Goal: Task Accomplishment & Management: Manage account settings

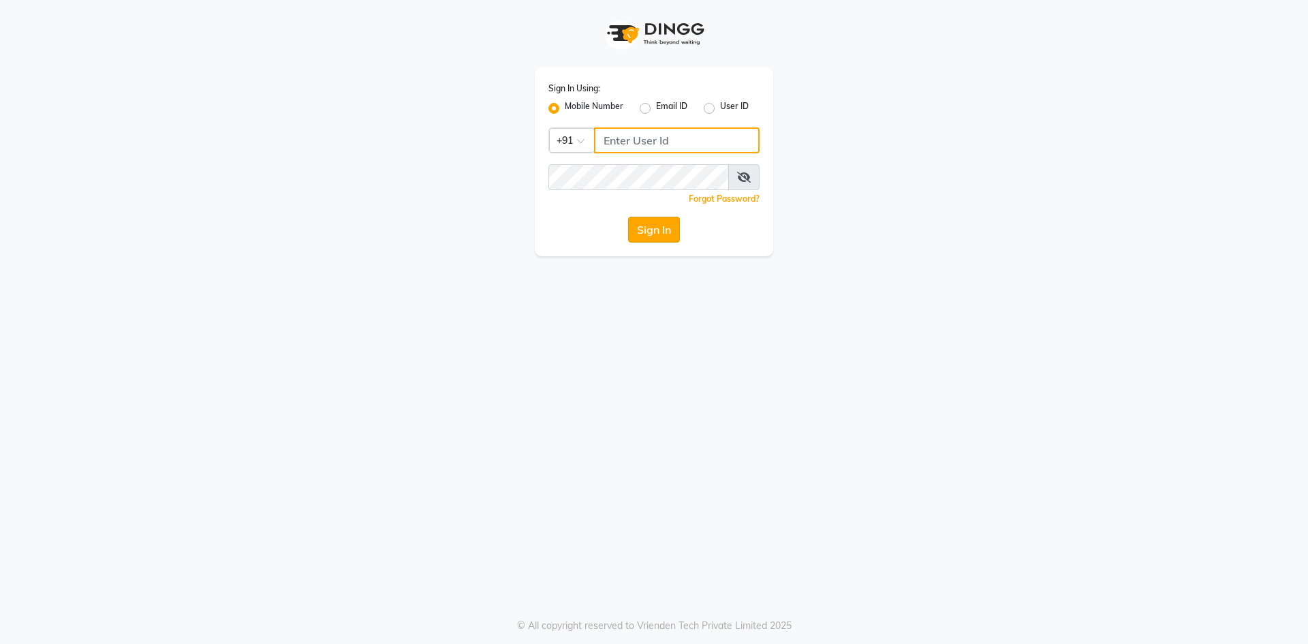
type input "8287180655"
click at [653, 234] on button "Sign In" at bounding box center [654, 230] width 52 height 26
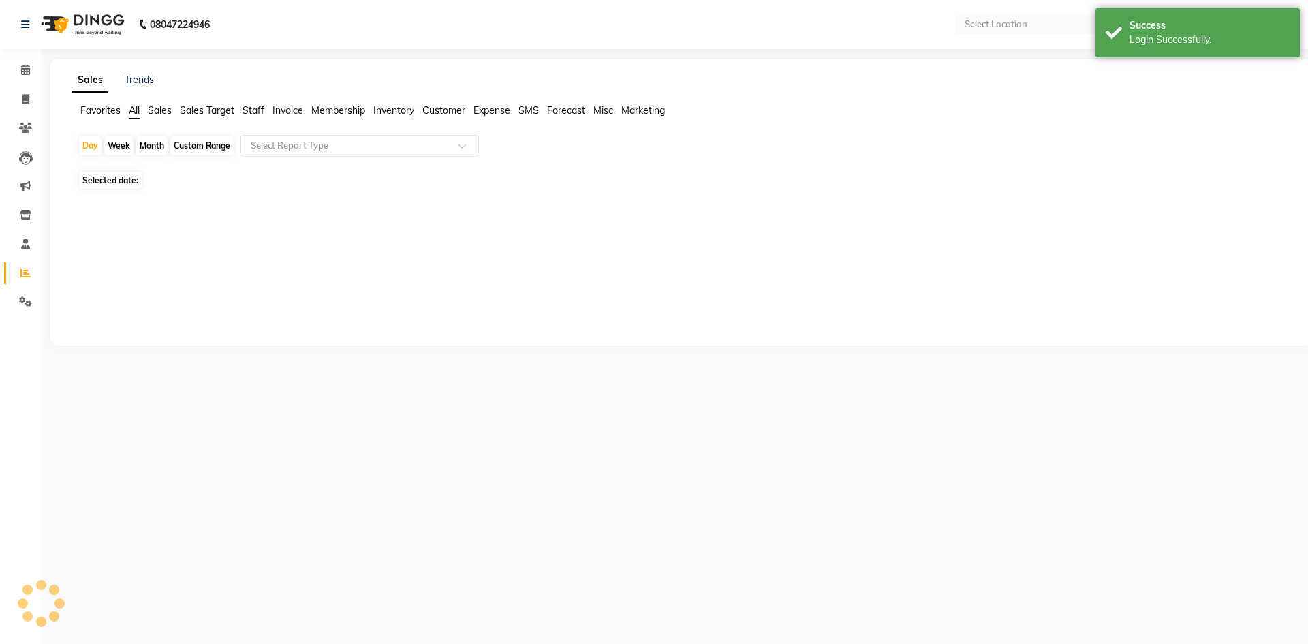
select select "en"
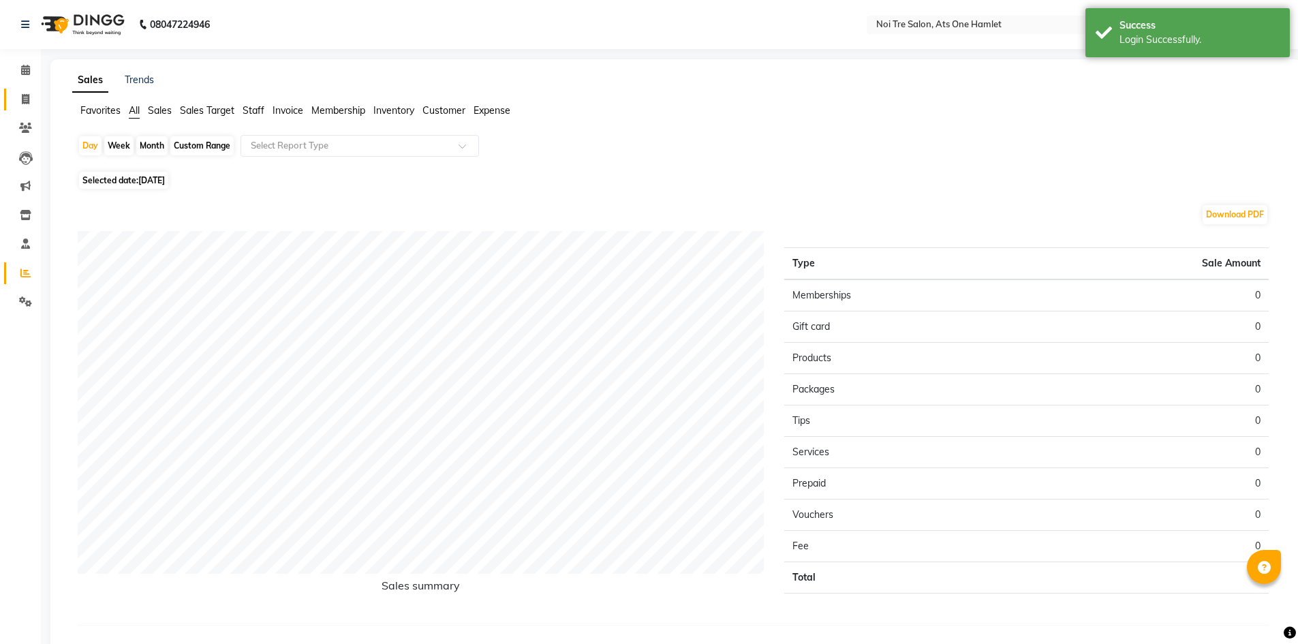
drag, startPoint x: 37, startPoint y: 84, endPoint x: 37, endPoint y: 93, distance: 9.6
click at [37, 87] on ul "Calendar Invoice Clients Leads Marketing Inventory Staff Reports Settings Compl…" at bounding box center [20, 190] width 41 height 268
click at [36, 95] on span at bounding box center [26, 100] width 24 height 16
select select "5096"
select select "service"
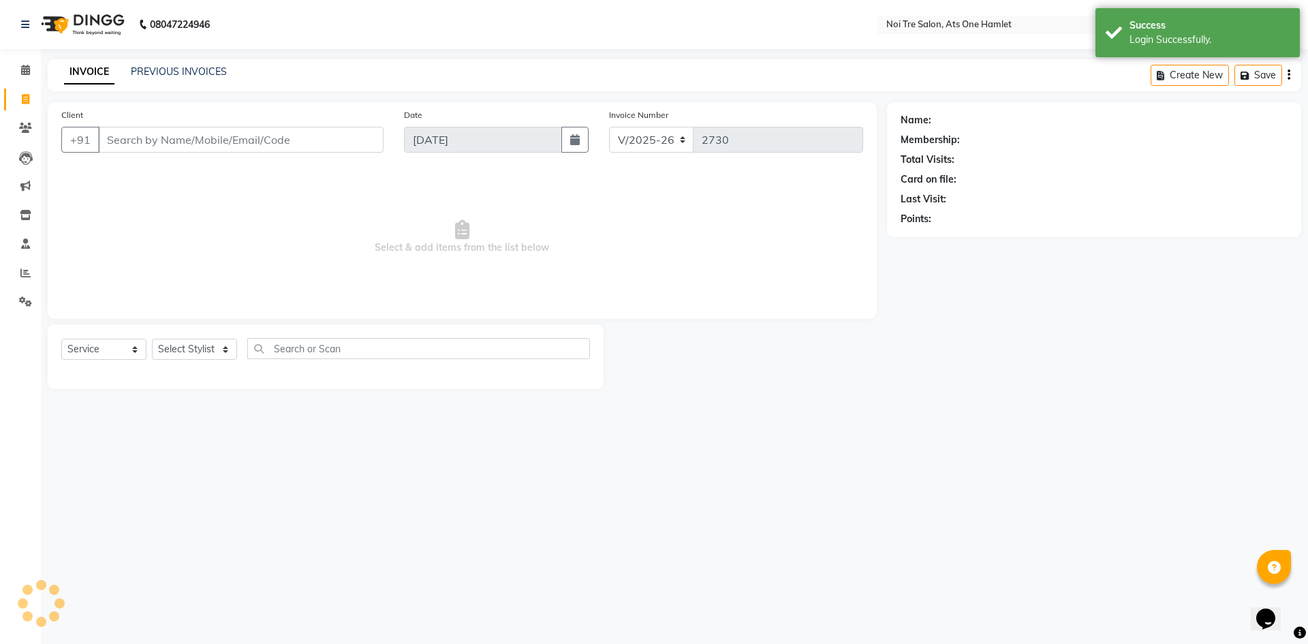
click at [208, 140] on input "Client" at bounding box center [240, 140] width 285 height 26
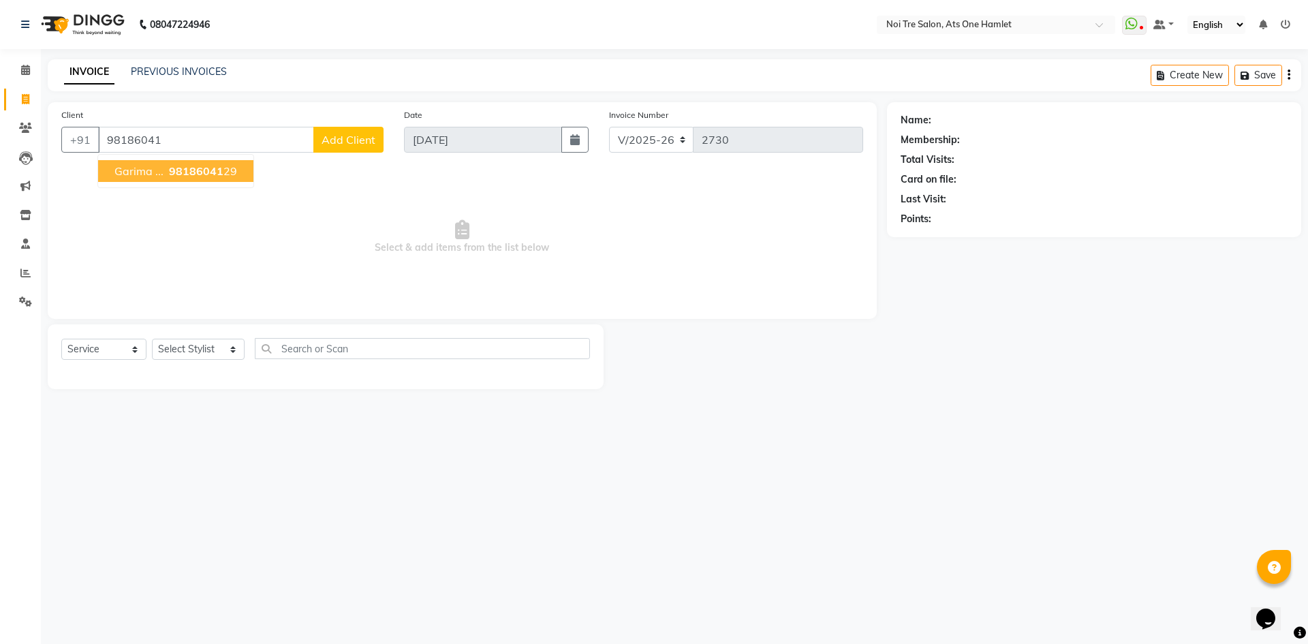
click at [202, 167] on span "98186041" at bounding box center [196, 171] width 55 height 14
type input "9818604129"
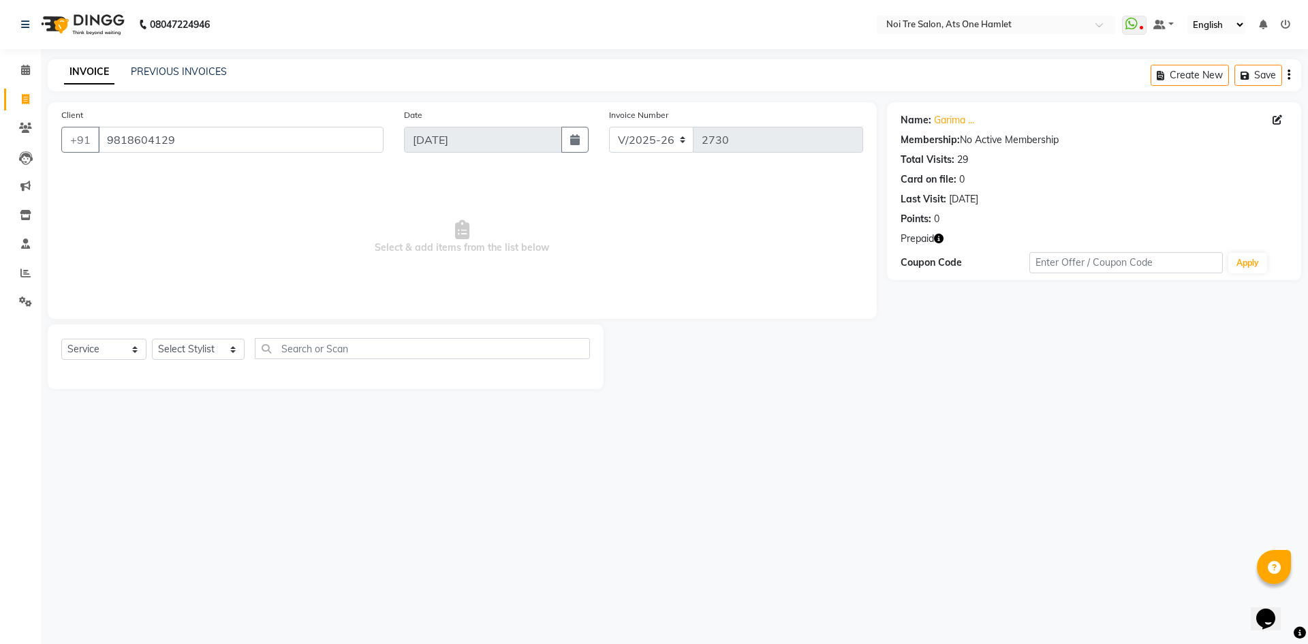
click at [941, 240] on icon "button" at bounding box center [939, 239] width 10 height 10
click at [185, 343] on select "Select Stylist [PERSON_NAME] [PERSON_NAME] [PERSON_NAME] atique ATUL 104 AZAD B…" at bounding box center [198, 349] width 93 height 21
select select "37817"
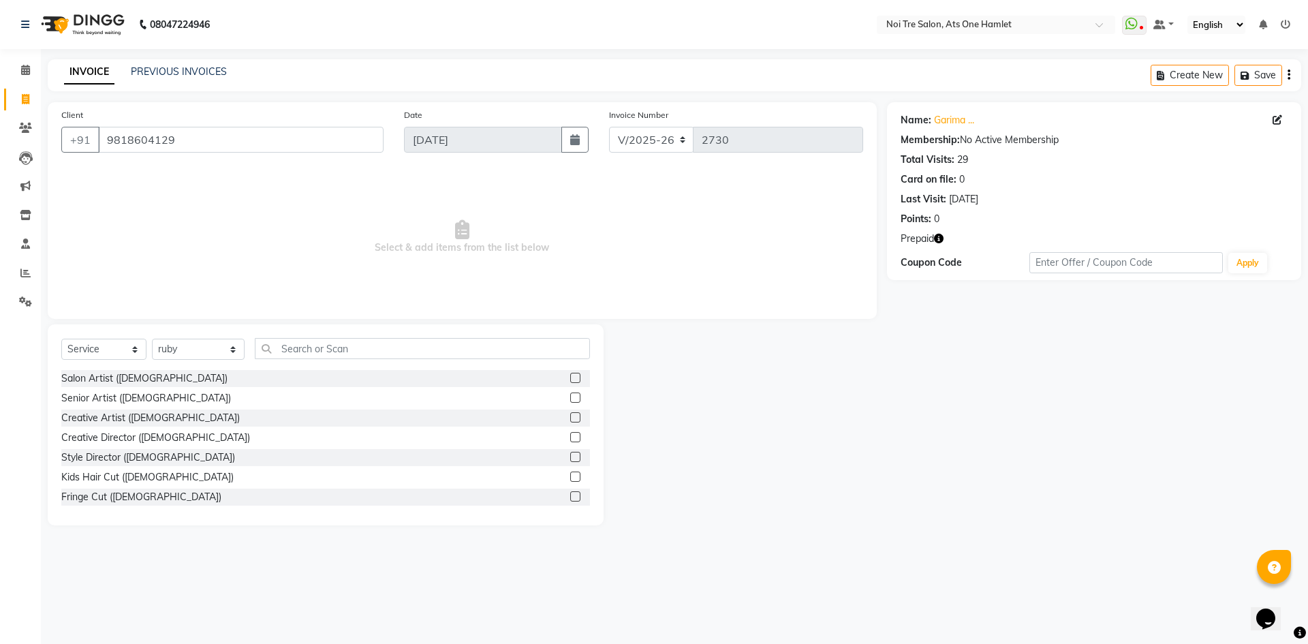
click at [296, 361] on div "Select Service Product Membership Package Voucher Prepaid Gift Card Select Styl…" at bounding box center [325, 354] width 529 height 32
click at [311, 345] on input "text" at bounding box center [423, 348] width 336 height 21
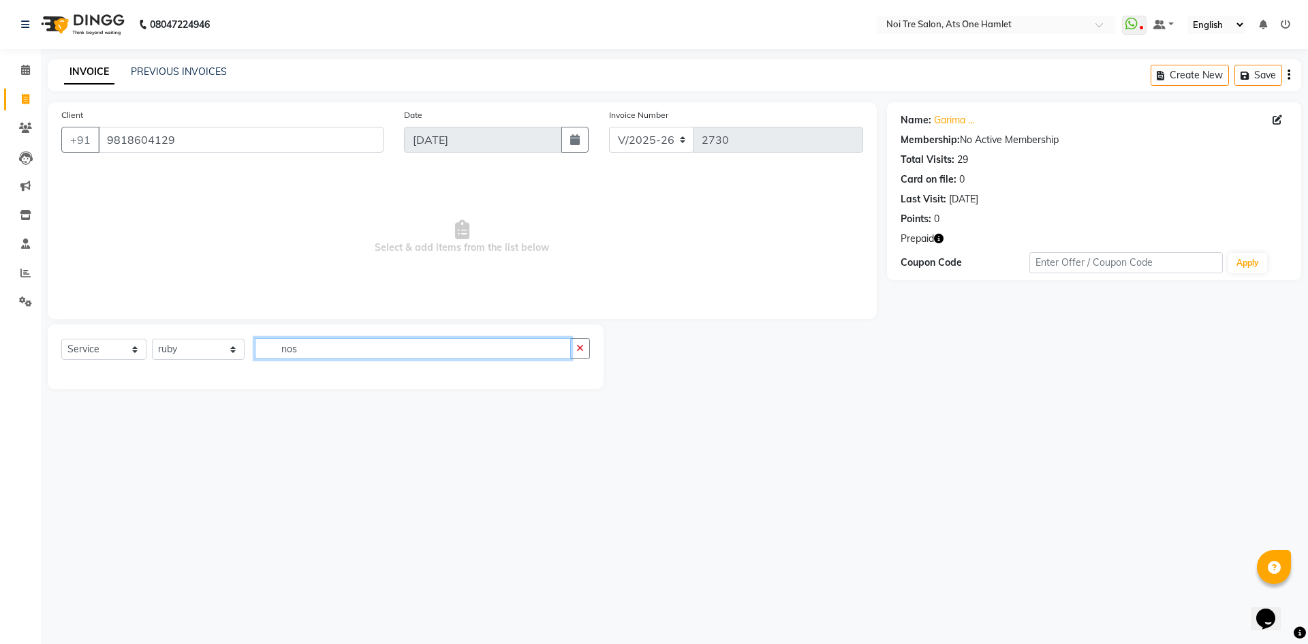
drag, startPoint x: 304, startPoint y: 343, endPoint x: 231, endPoint y: 352, distance: 73.4
click at [231, 352] on div "Select Service Product Membership Package Voucher Prepaid Gift Card Select Styl…" at bounding box center [325, 354] width 529 height 32
type input "upp"
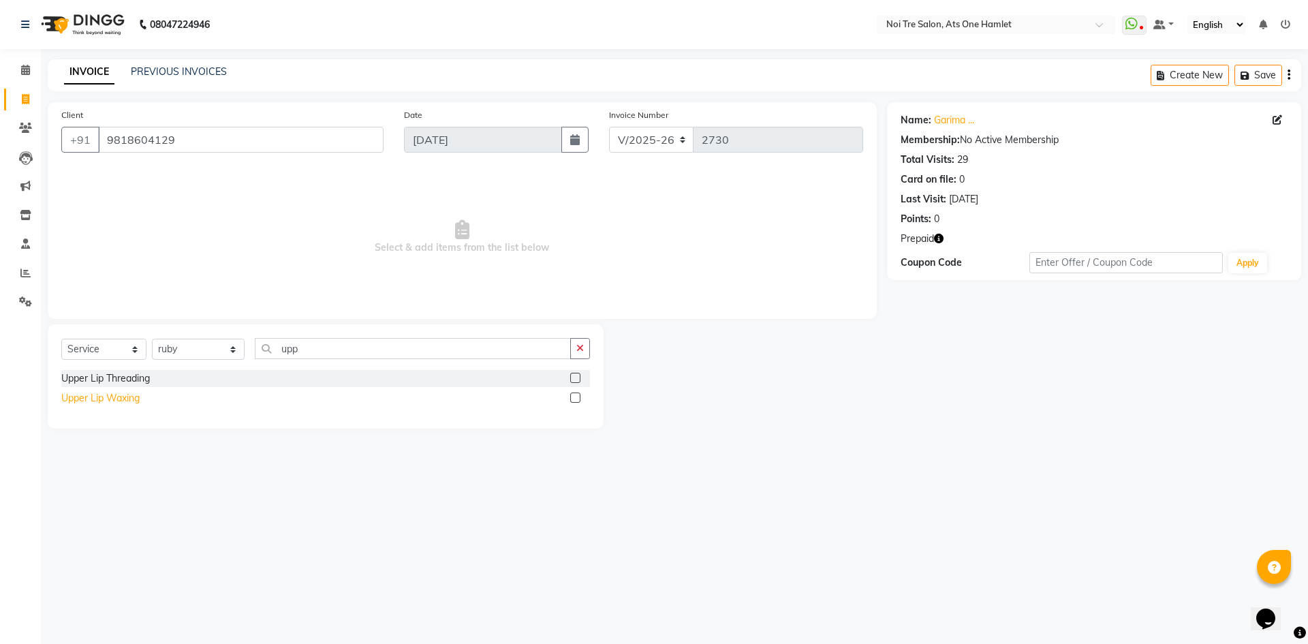
click at [104, 392] on div "Upper Lip Waxing" at bounding box center [100, 398] width 78 height 14
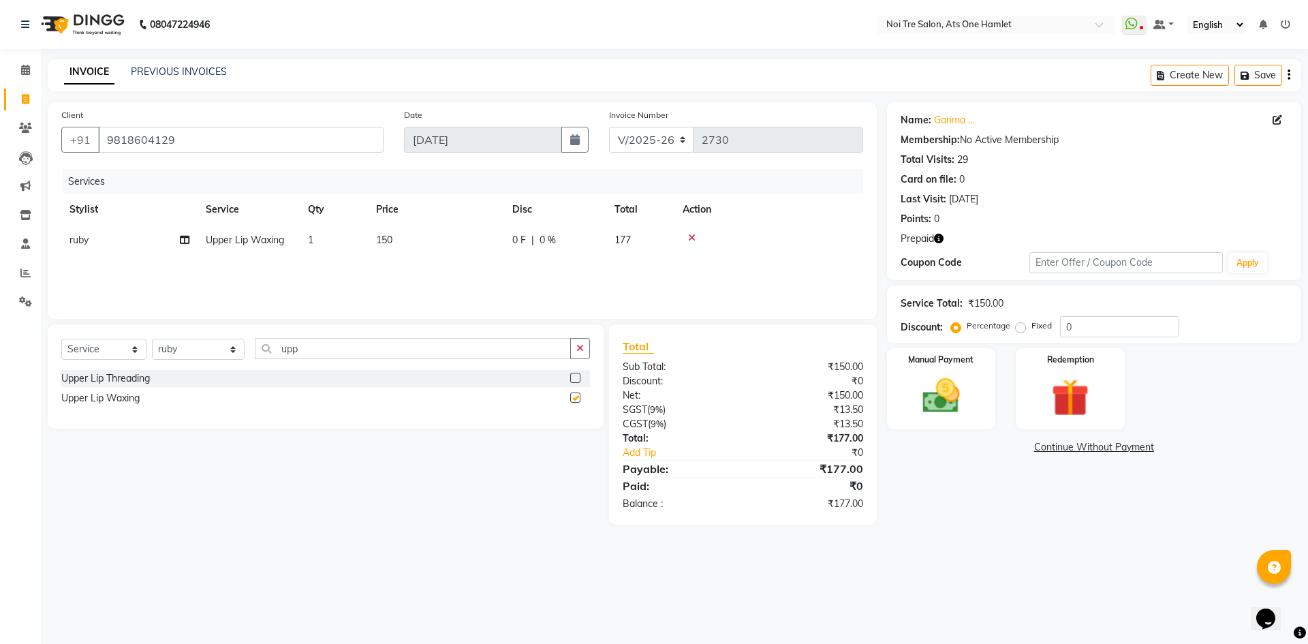
checkbox input "false"
click at [366, 235] on td "1" at bounding box center [334, 240] width 68 height 31
select select "37817"
drag, startPoint x: 499, startPoint y: 241, endPoint x: 426, endPoint y: 244, distance: 72.3
click at [426, 244] on tr "[PERSON_NAME] [PERSON_NAME] [PERSON_NAME] ATUL 104 [PERSON_NAME] [PERSON_NAME] …" at bounding box center [462, 251] width 802 height 52
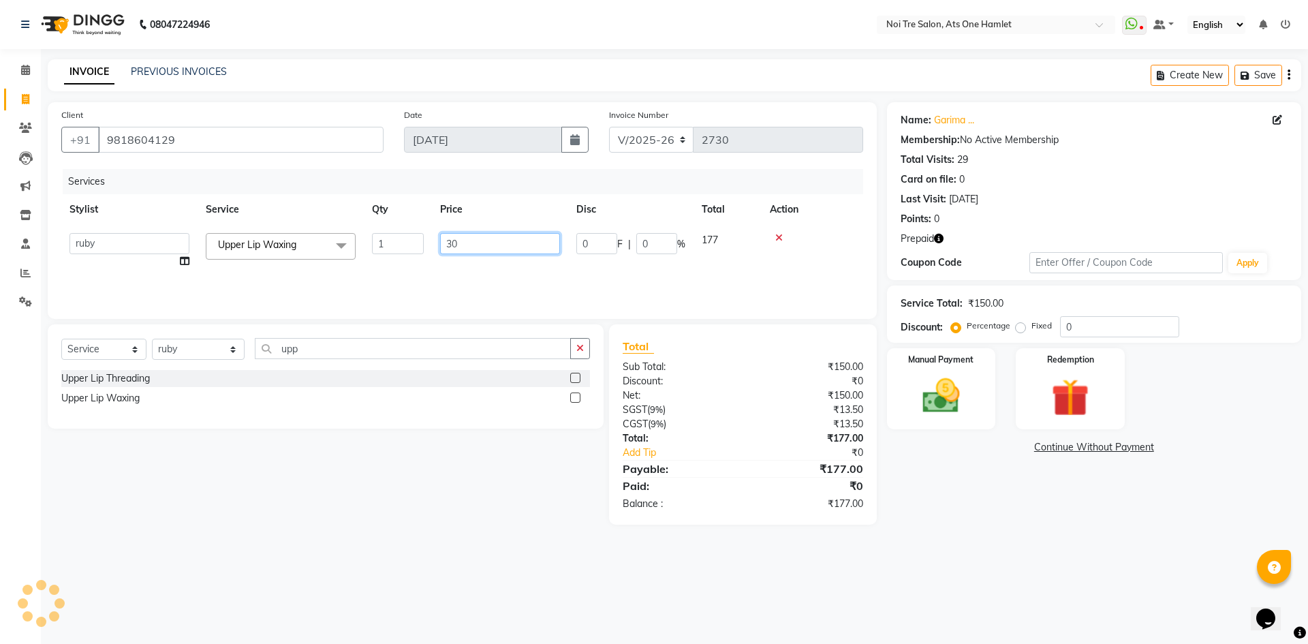
type input "300"
click at [462, 329] on div "Select Service Product Membership Package Voucher Prepaid Gift Card Select Styl…" at bounding box center [326, 376] width 556 height 104
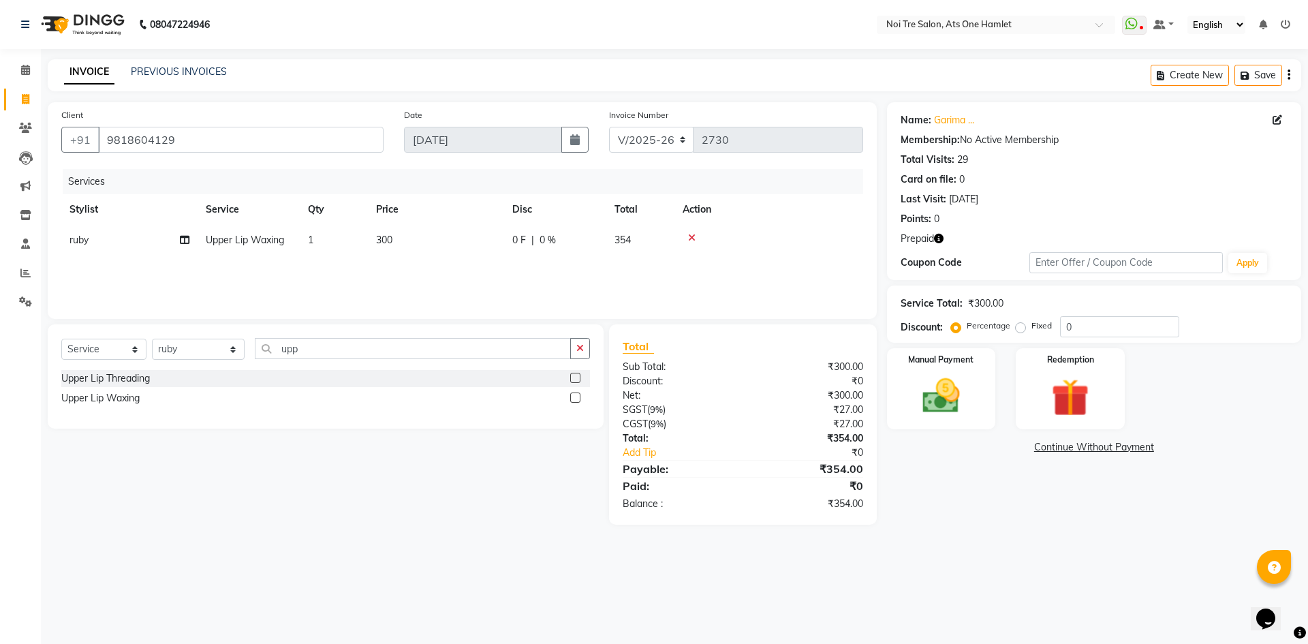
click at [413, 230] on td "300" at bounding box center [436, 240] width 136 height 31
select select "37817"
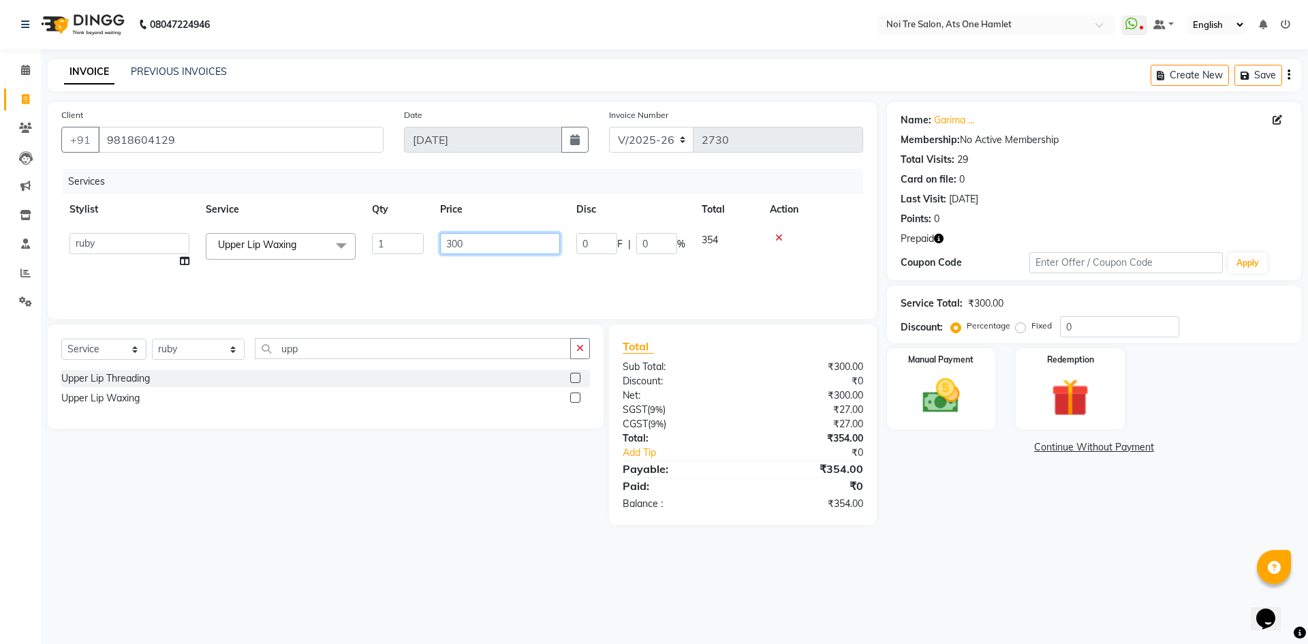
click at [454, 239] on input "300" at bounding box center [500, 243] width 120 height 21
click at [488, 243] on input "300" at bounding box center [500, 243] width 120 height 21
click at [448, 321] on div "Client [PHONE_NUMBER] Date [DATE] Invoice Number V/2025 V/[PHONE_NUMBER] Servic…" at bounding box center [462, 313] width 850 height 422
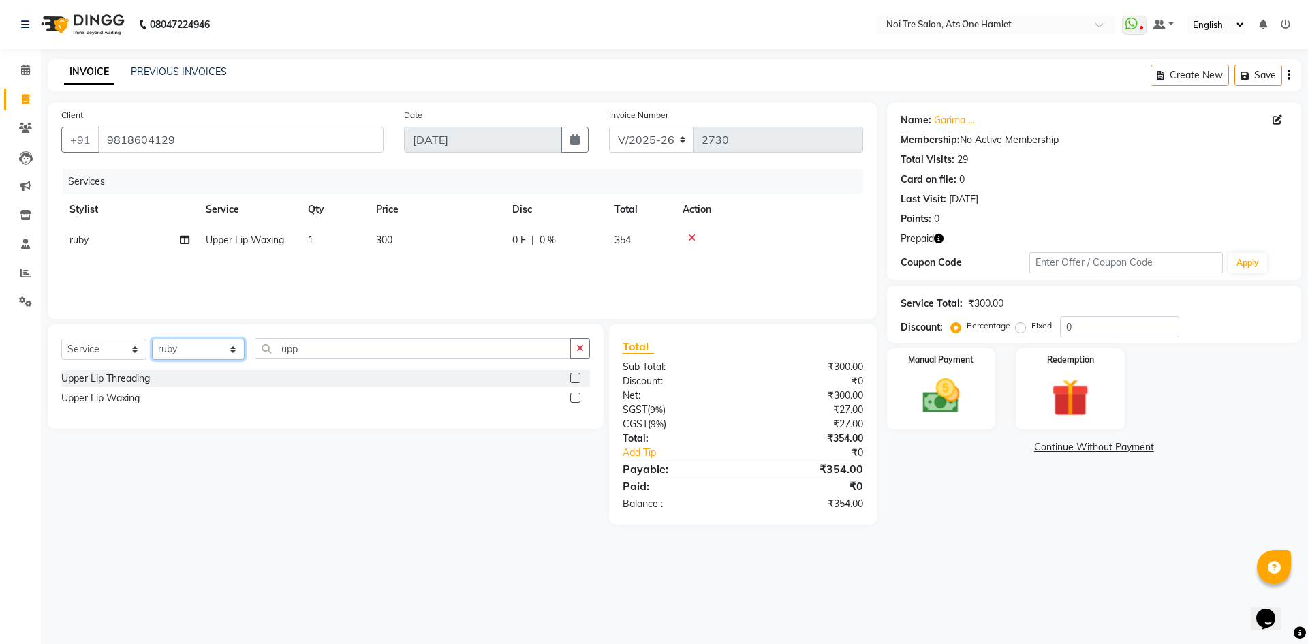
click at [213, 351] on select "Select Stylist [PERSON_NAME] [PERSON_NAME] [PERSON_NAME] atique ATUL 104 AZAD B…" at bounding box center [198, 349] width 93 height 21
click at [219, 354] on select "Select Stylist [PERSON_NAME] [PERSON_NAME] [PERSON_NAME] atique ATUL 104 AZAD B…" at bounding box center [198, 349] width 93 height 21
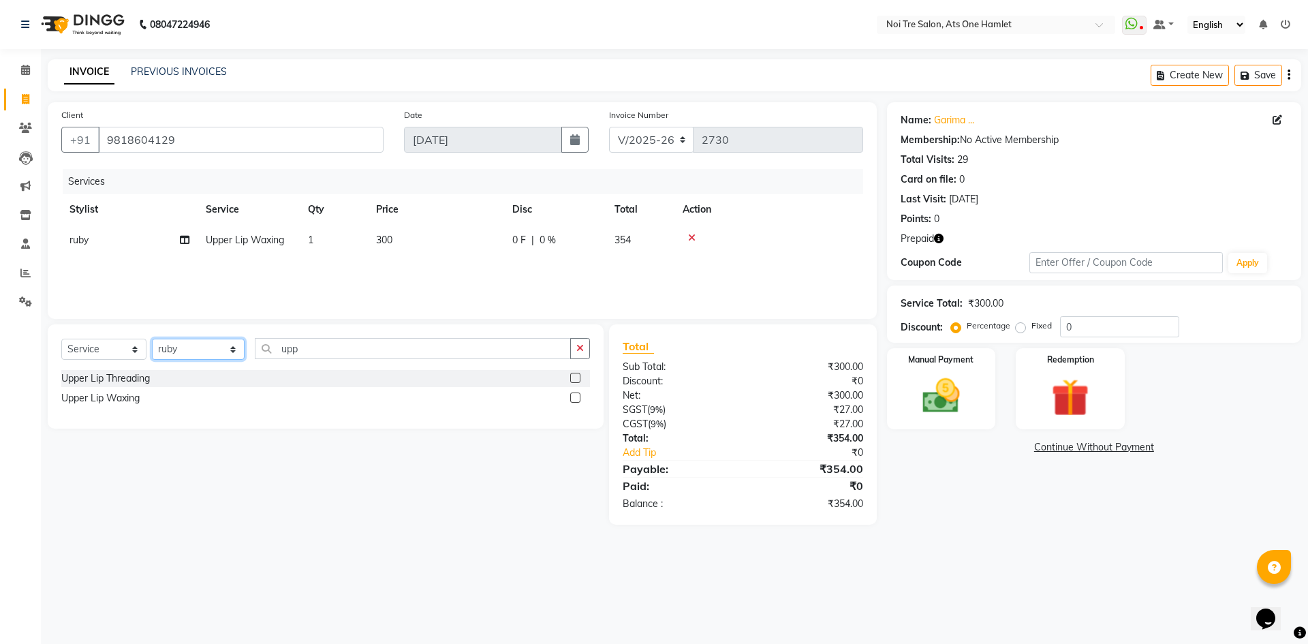
click at [219, 354] on select "Select Stylist [PERSON_NAME] [PERSON_NAME] [PERSON_NAME] atique ATUL 104 AZAD B…" at bounding box center [198, 349] width 93 height 21
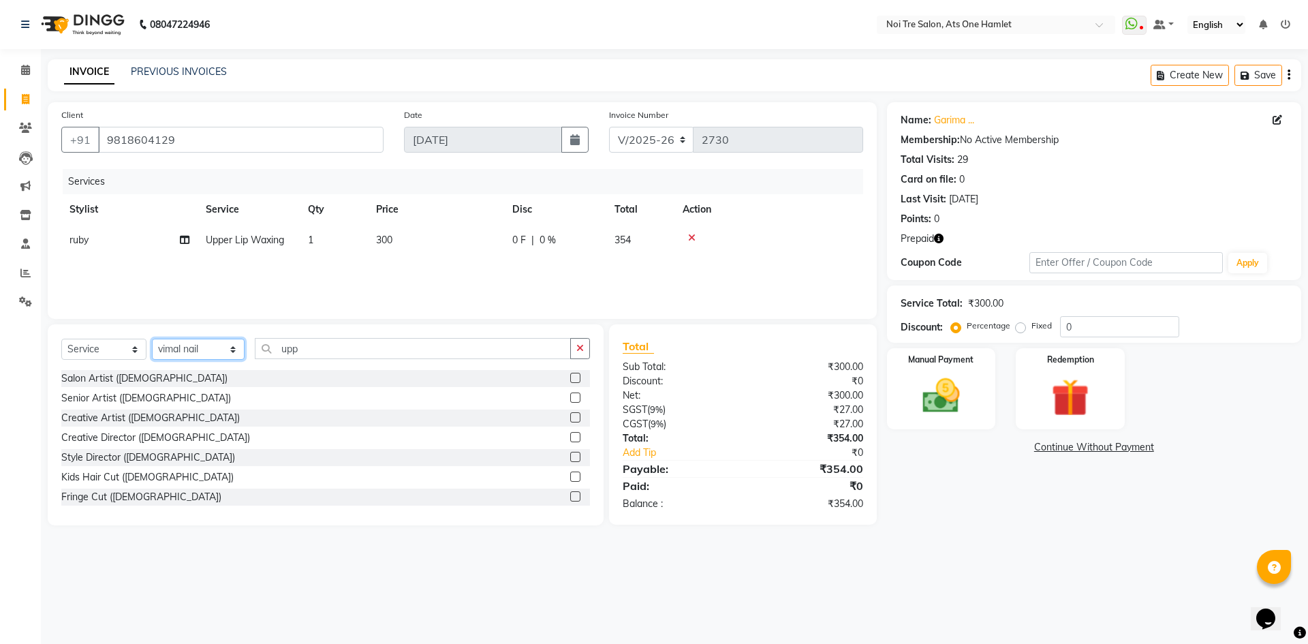
select select "32442"
click at [310, 343] on input "upp" at bounding box center [413, 348] width 317 height 21
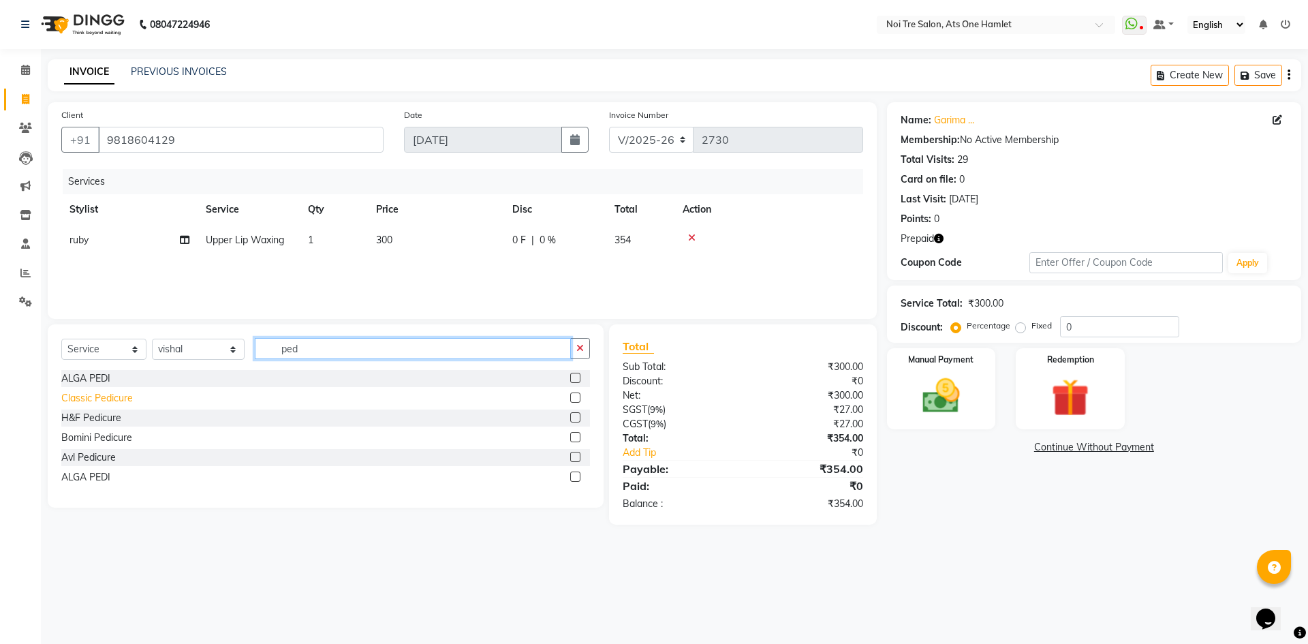
type input "ped"
click at [109, 396] on div "Classic Pedicure" at bounding box center [97, 398] width 72 height 14
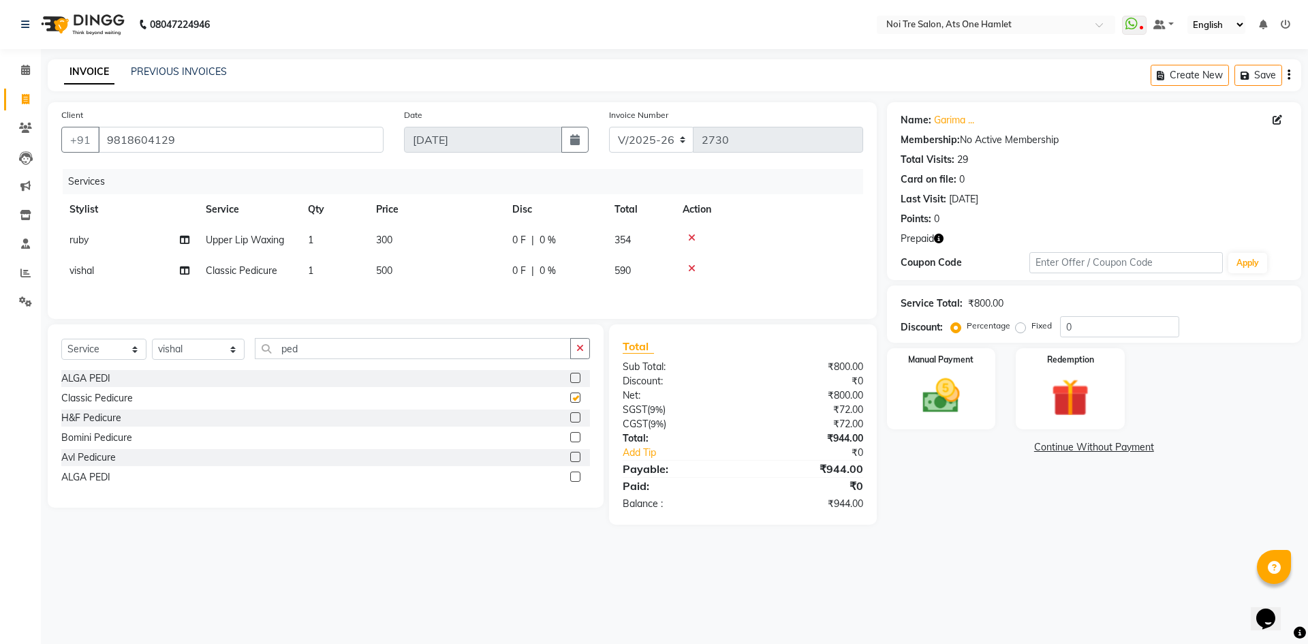
checkbox input "false"
click at [189, 356] on select "Select Stylist [PERSON_NAME] [PERSON_NAME] [PERSON_NAME] atique ATUL 104 AZAD B…" at bounding box center [198, 349] width 93 height 21
select select "38606"
click at [152, 341] on select "Select Stylist [PERSON_NAME] [PERSON_NAME] [PERSON_NAME] atique ATUL 104 AZAD B…" at bounding box center [198, 349] width 93 height 21
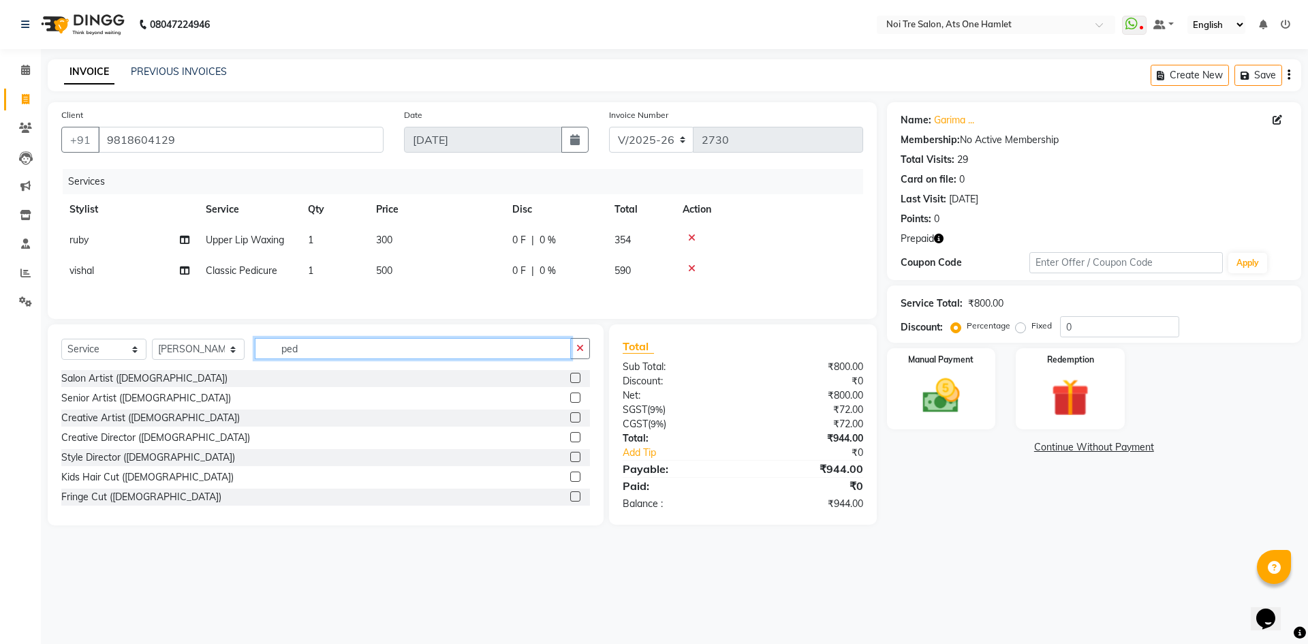
click at [311, 351] on input "ped" at bounding box center [413, 348] width 317 height 21
drag, startPoint x: 311, startPoint y: 351, endPoint x: 264, endPoint y: 347, distance: 46.5
click at [264, 347] on input "ped" at bounding box center [413, 348] width 317 height 21
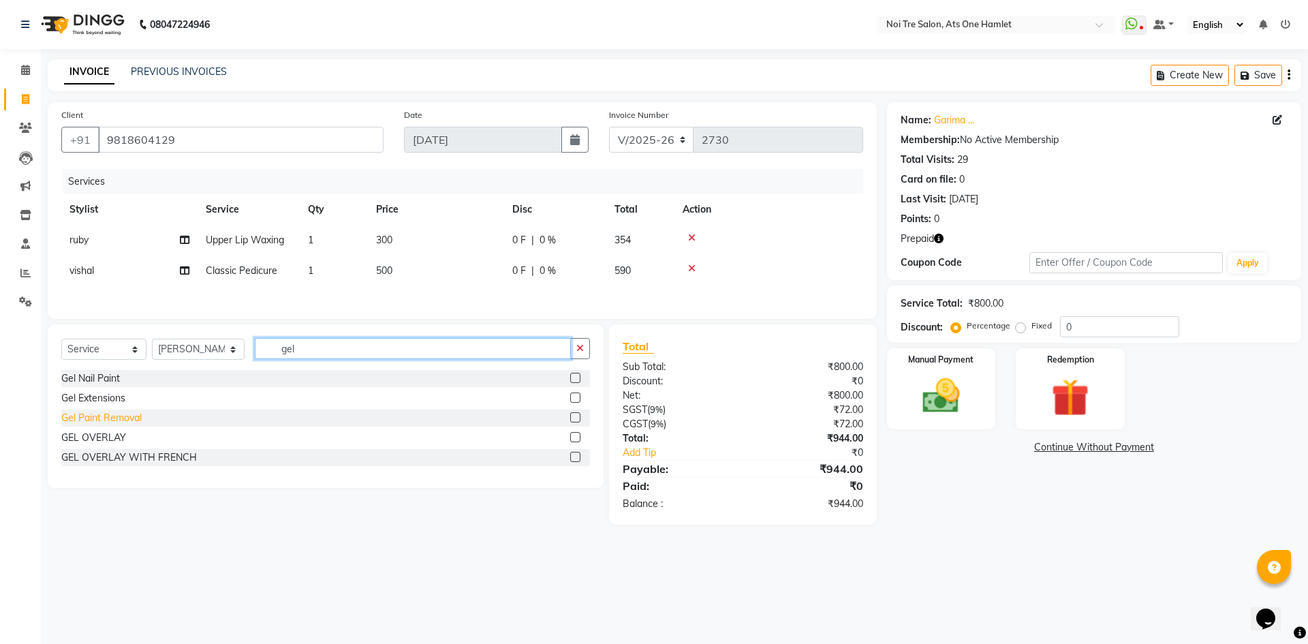
type input "gel"
click at [131, 415] on div "Gel Paint Removal" at bounding box center [101, 418] width 80 height 14
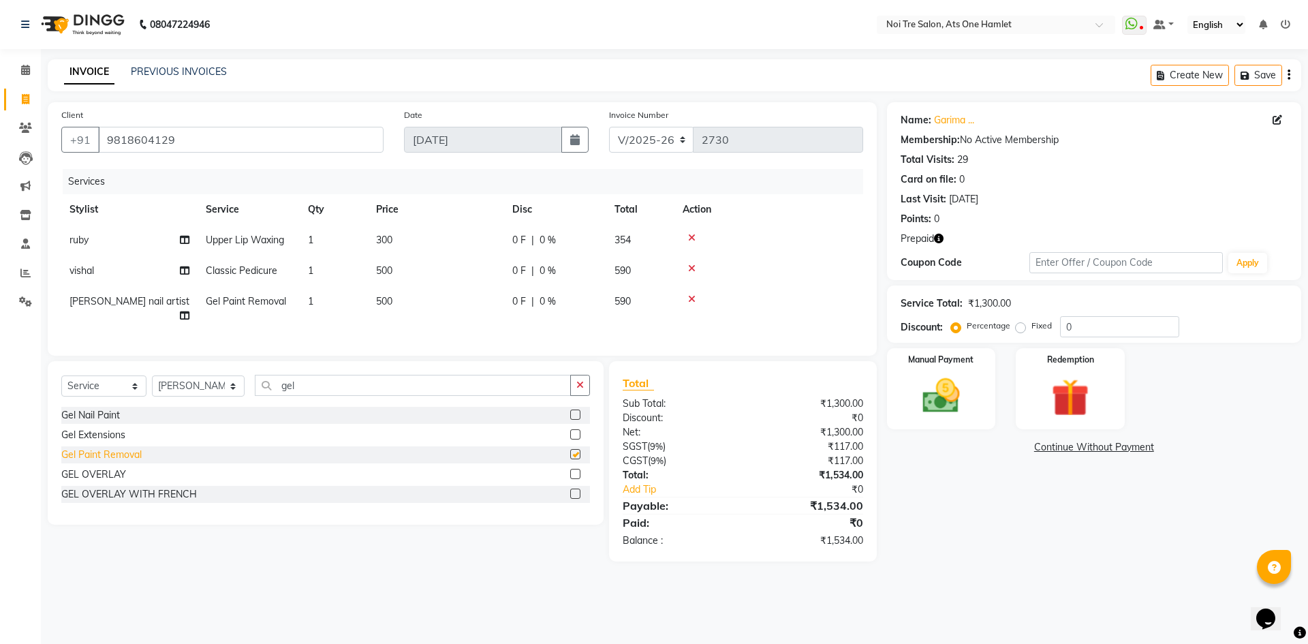
checkbox input "false"
click at [698, 296] on div at bounding box center [769, 299] width 172 height 10
click at [690, 296] on icon at bounding box center [691, 299] width 7 height 10
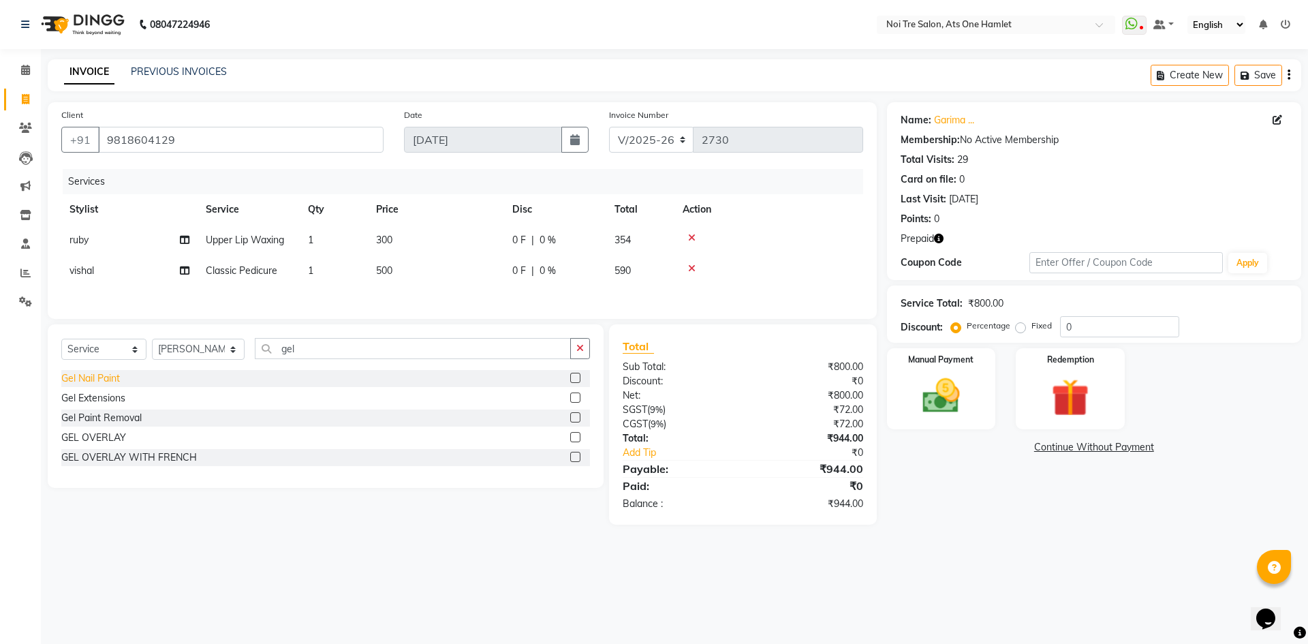
click at [108, 382] on div "Gel Nail Paint" at bounding box center [90, 378] width 59 height 14
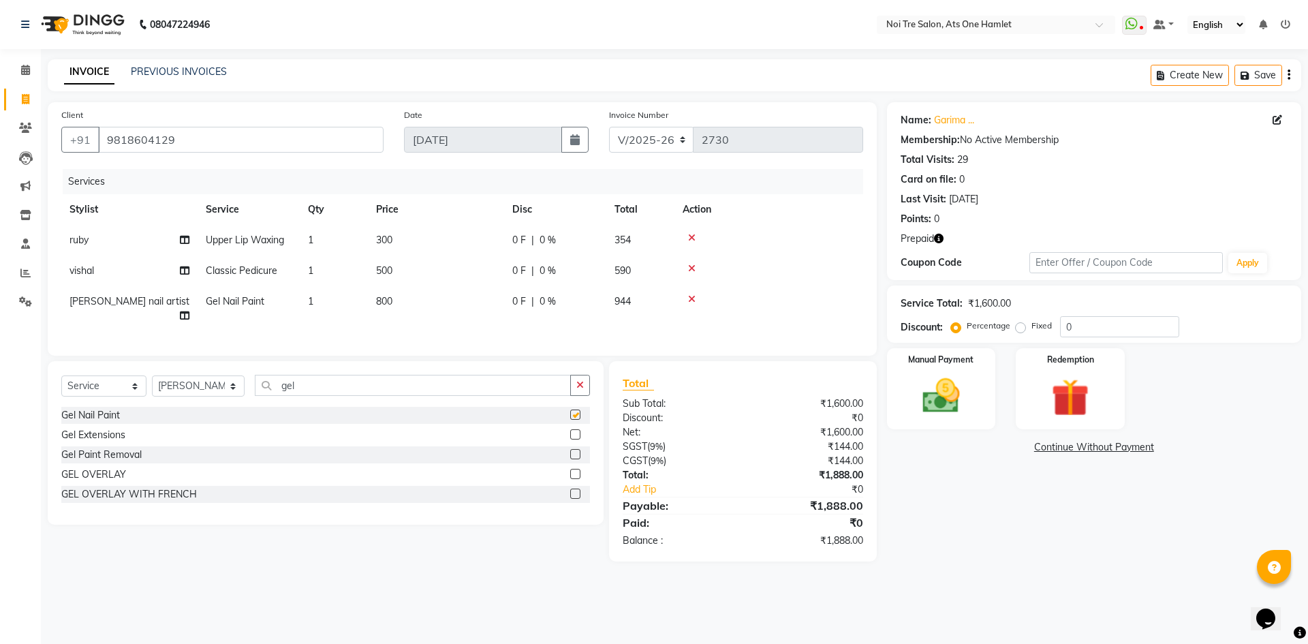
checkbox input "false"
drag, startPoint x: 377, startPoint y: 307, endPoint x: 436, endPoint y: 305, distance: 58.6
click at [379, 306] on span "800" at bounding box center [384, 301] width 16 height 12
select select "38606"
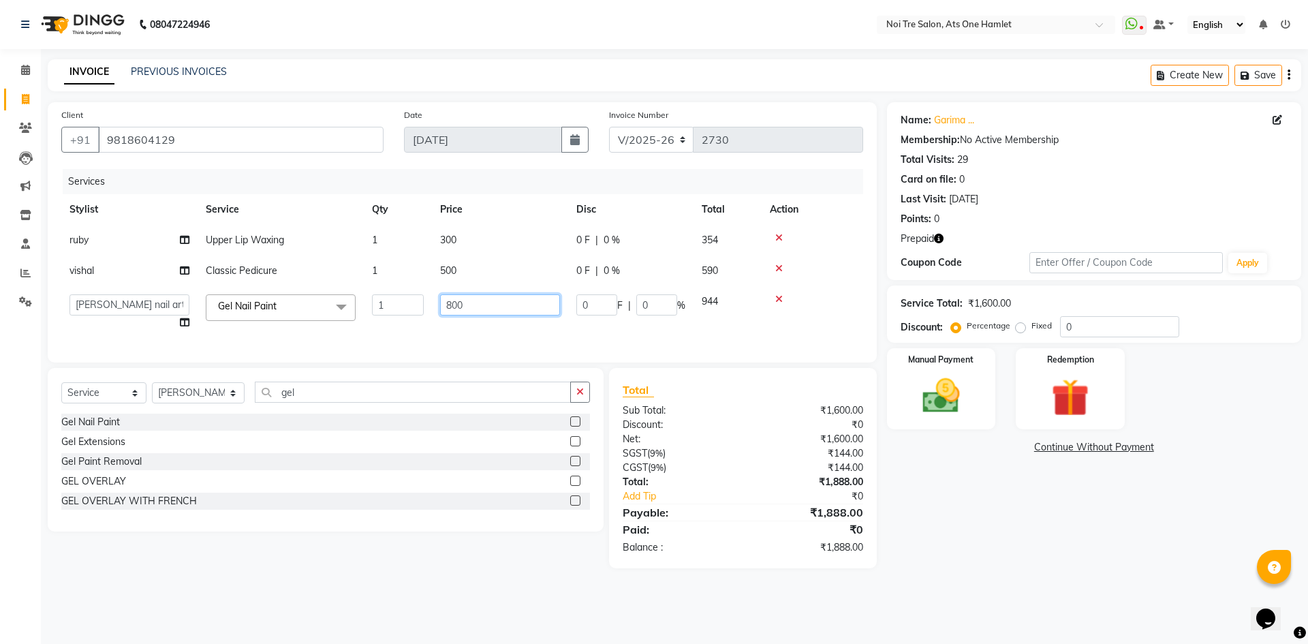
drag, startPoint x: 436, startPoint y: 305, endPoint x: 372, endPoint y: 316, distance: 65.1
click at [372, 316] on tr "[PERSON_NAME] [PERSON_NAME] [PERSON_NAME] ATUL 104 [PERSON_NAME] [PERSON_NAME] …" at bounding box center [462, 312] width 802 height 52
type input "500"
click at [520, 371] on div "Client [PHONE_NUMBER] Date [DATE] Invoice Number V/2025 V/[PHONE_NUMBER] Servic…" at bounding box center [462, 335] width 850 height 466
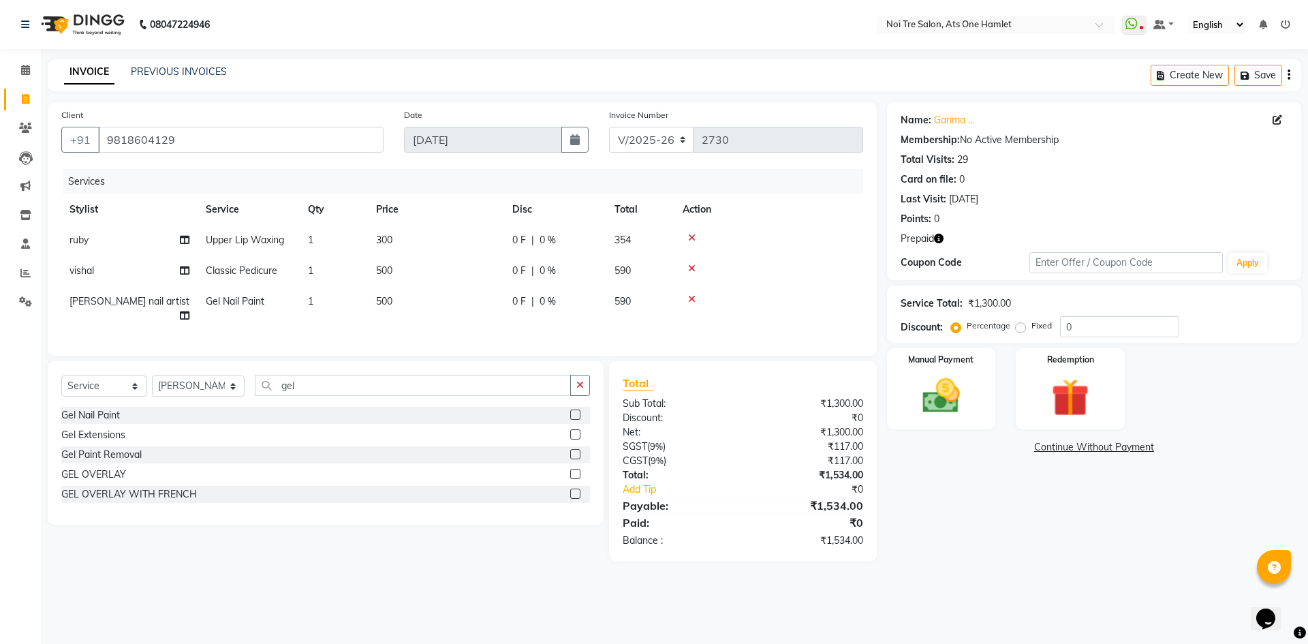
click at [939, 234] on icon "button" at bounding box center [939, 239] width 10 height 10
click at [1069, 411] on img at bounding box center [1069, 397] width 63 height 48
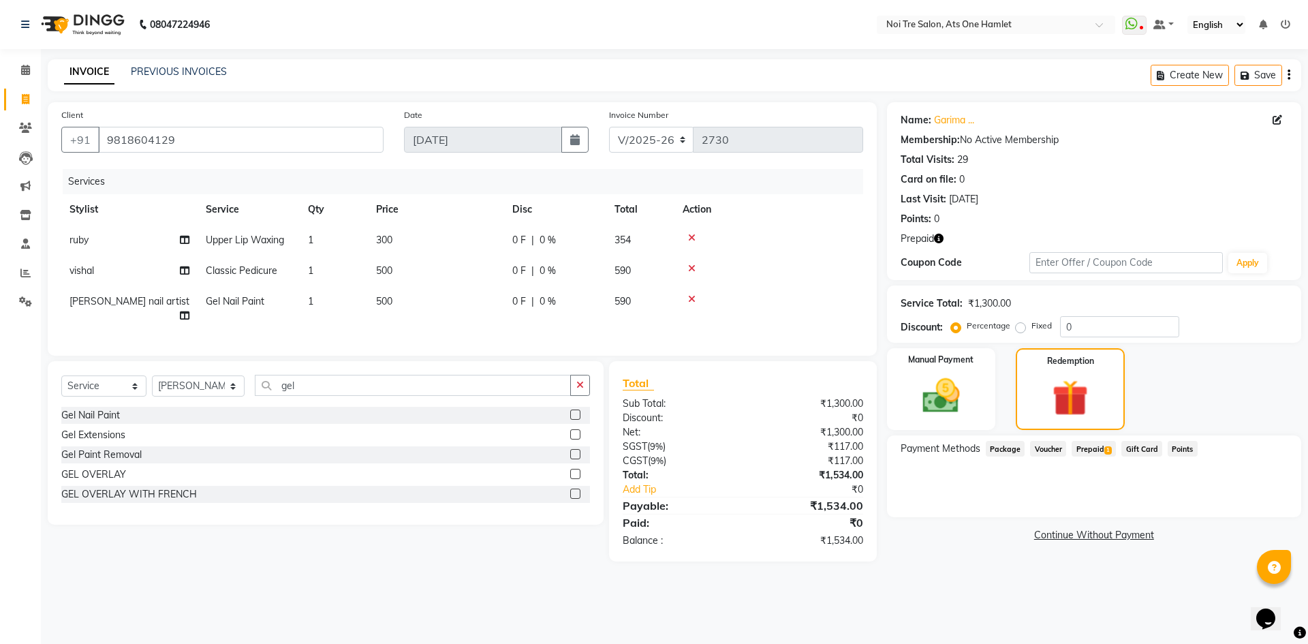
click at [1094, 450] on span "Prepaid 1" at bounding box center [1094, 449] width 44 height 16
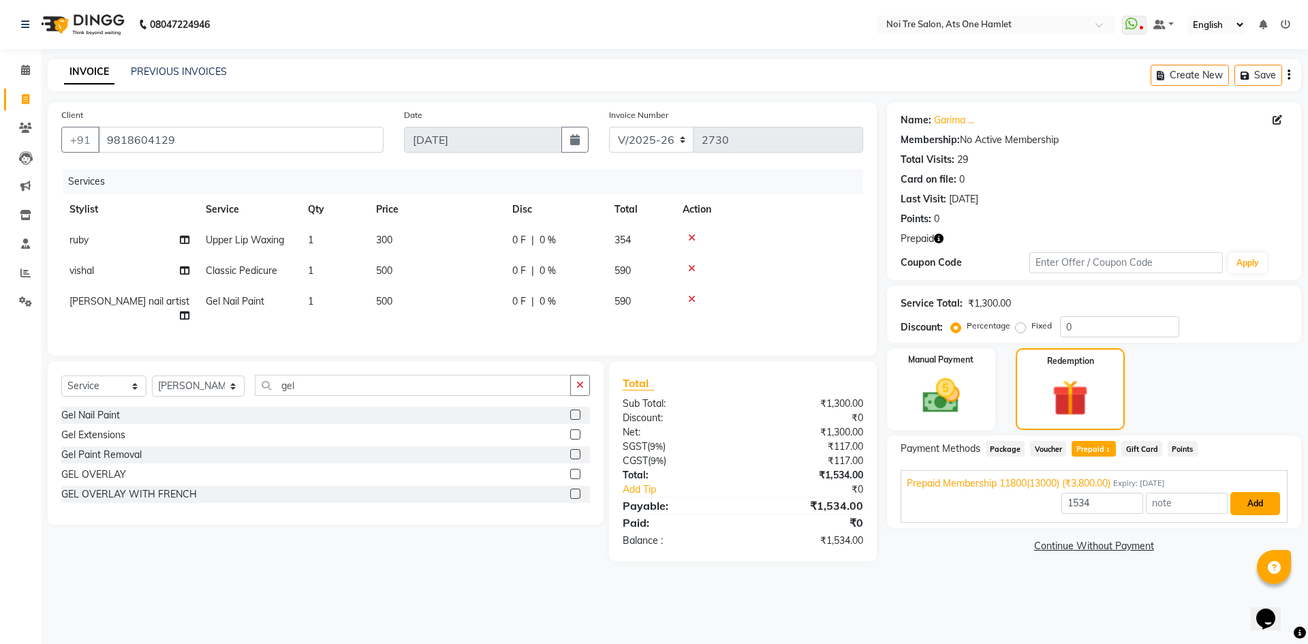
click at [1245, 508] on button "Add" at bounding box center [1255, 503] width 50 height 23
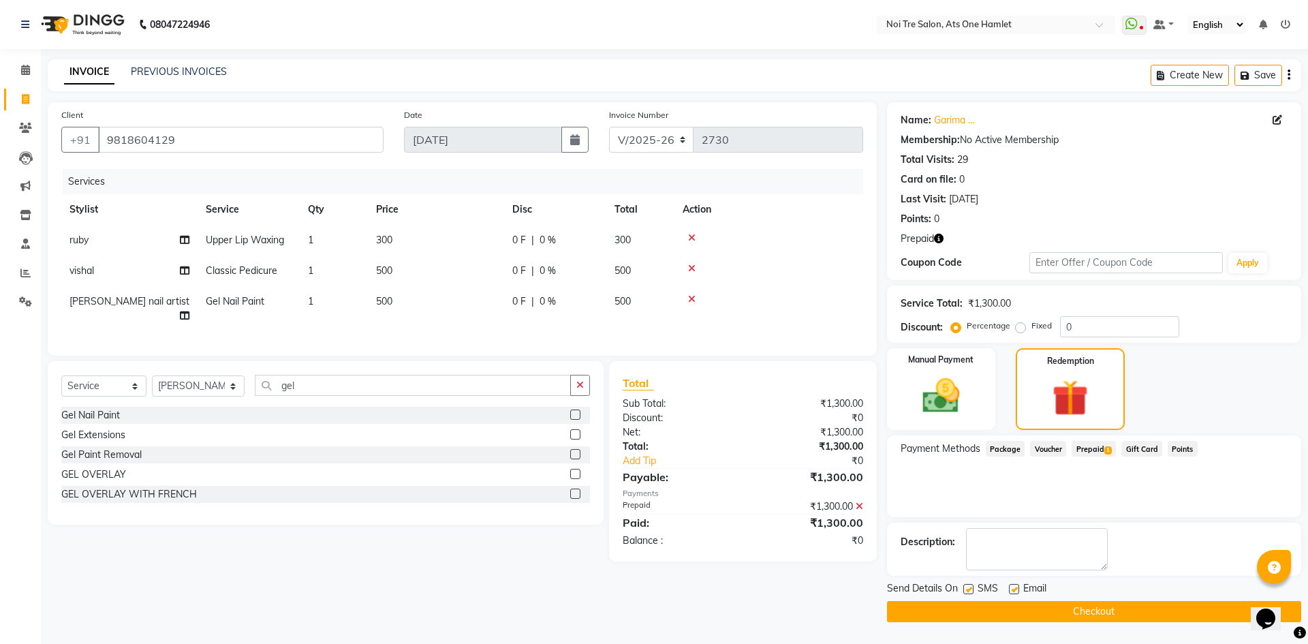
click at [1100, 610] on button "Checkout" at bounding box center [1094, 611] width 414 height 21
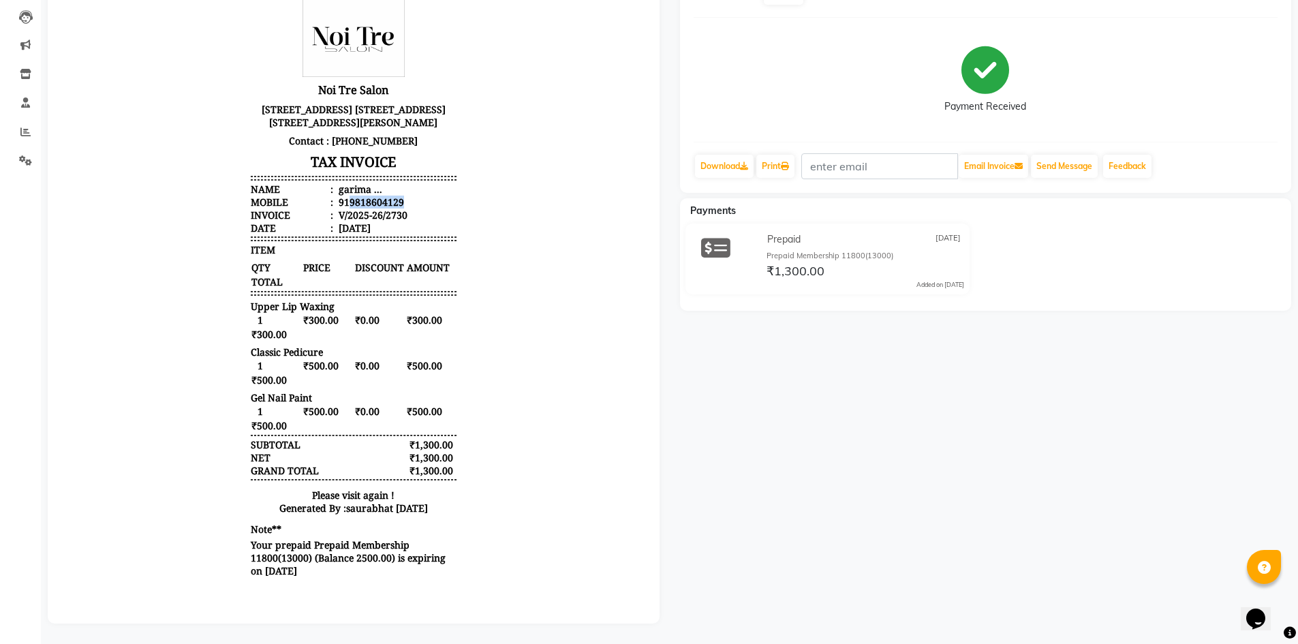
drag, startPoint x: 339, startPoint y: 229, endPoint x: 394, endPoint y: 223, distance: 55.5
click at [394, 208] on li "Mobile : 919818604129" at bounding box center [354, 202] width 206 height 13
copy div "9818604129"
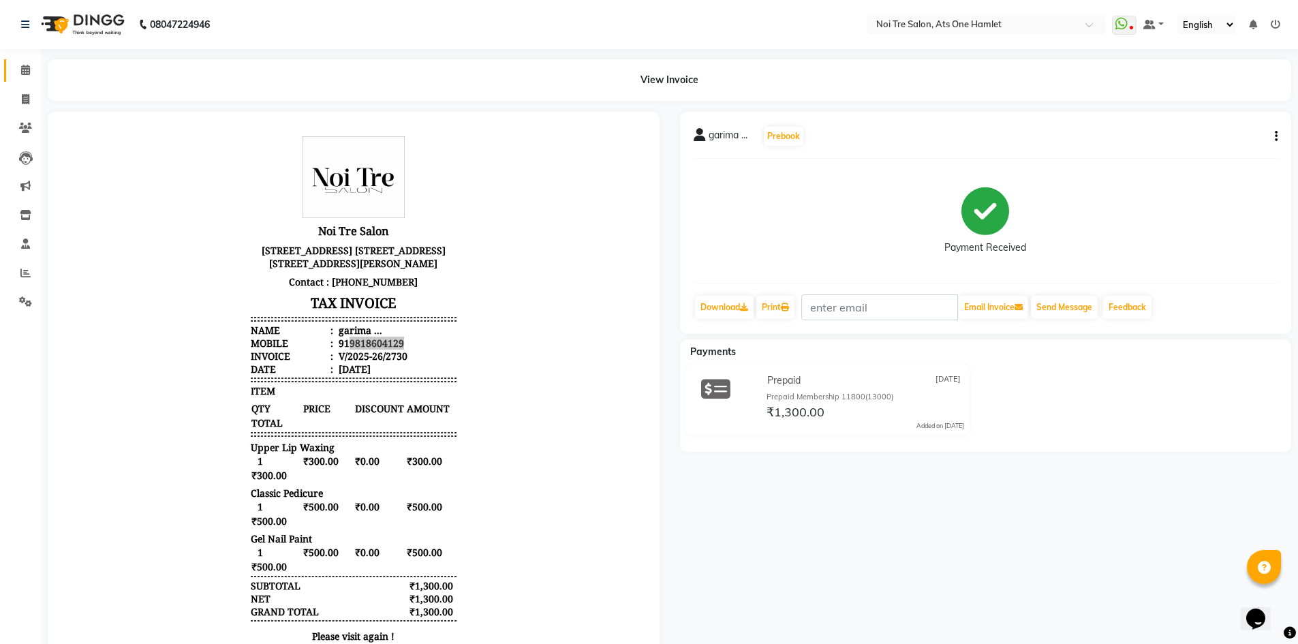
click at [17, 81] on link "Calendar" at bounding box center [20, 70] width 33 height 22
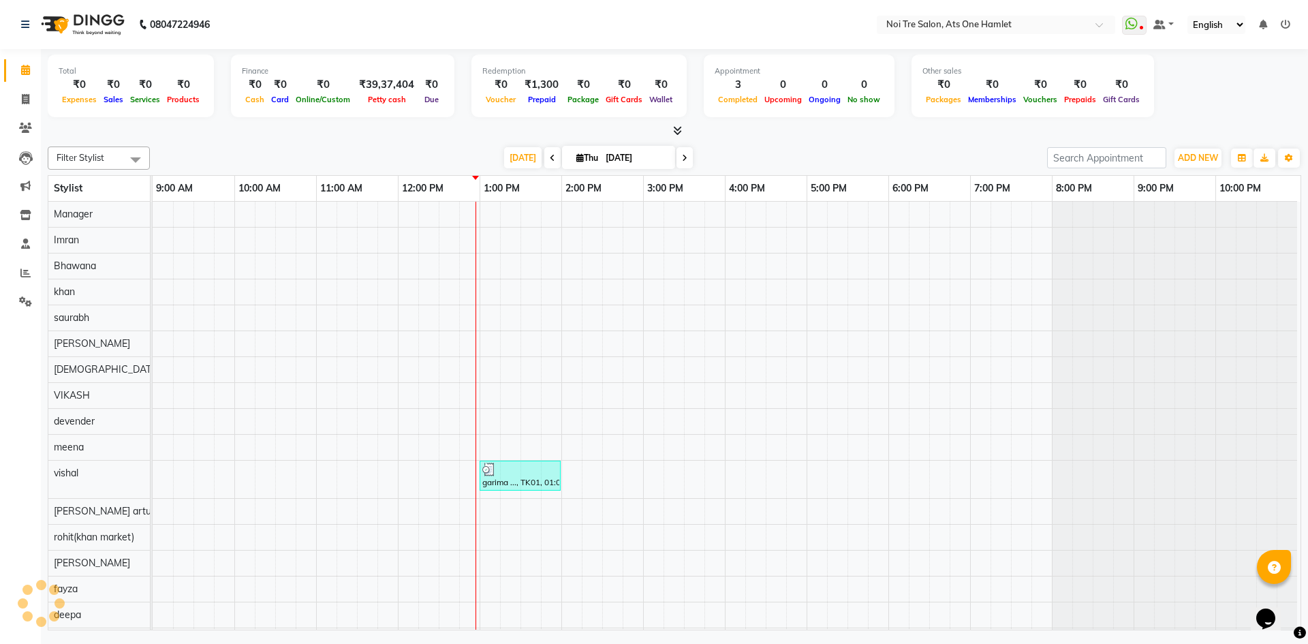
scroll to position [18, 0]
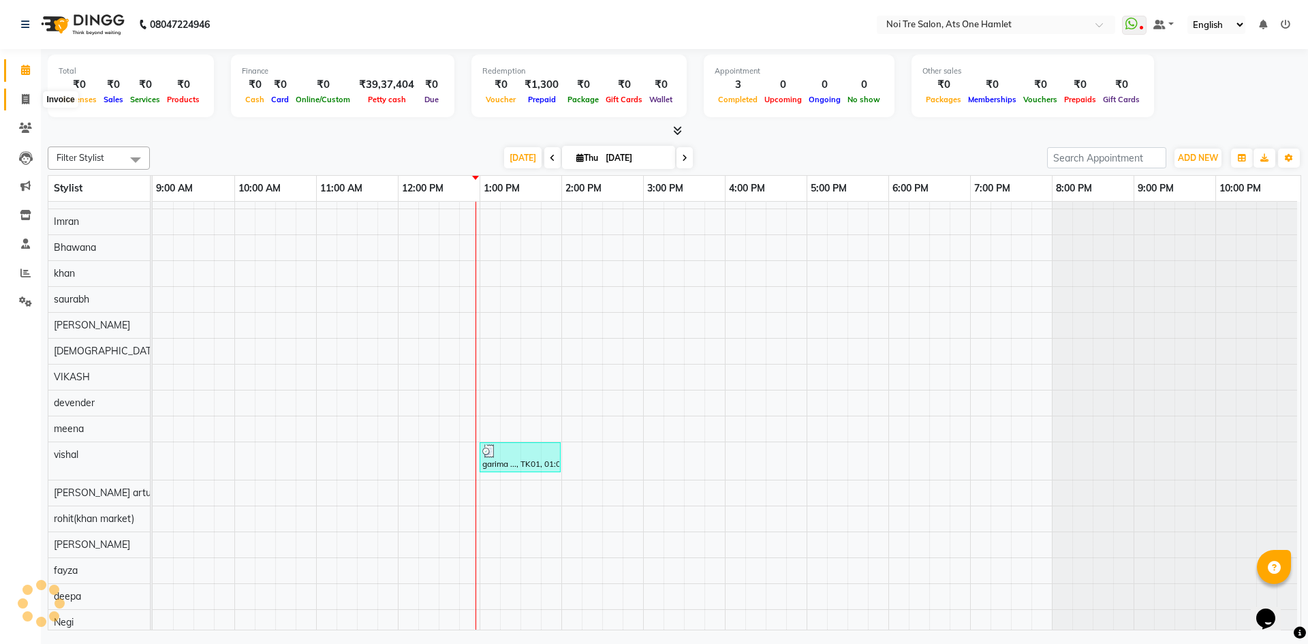
click at [28, 97] on icon at bounding box center [25, 99] width 7 height 10
select select "service"
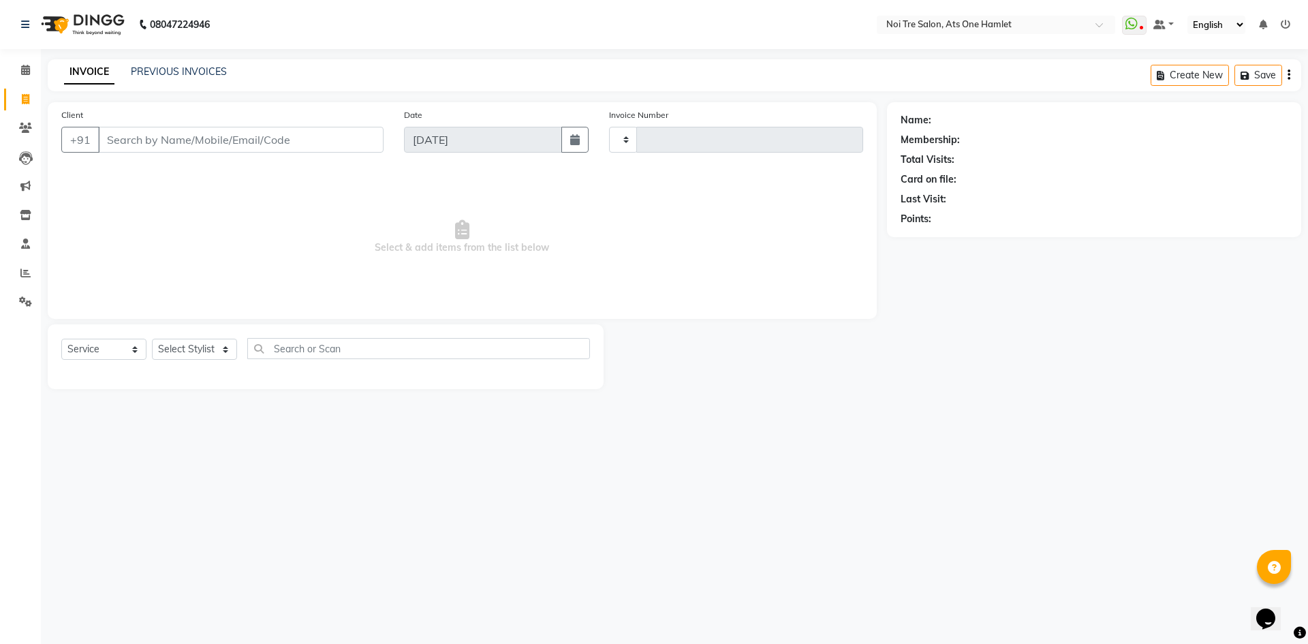
type input "2731"
select select "5096"
drag, startPoint x: 112, startPoint y: 130, endPoint x: 120, endPoint y: 135, distance: 9.5
click at [112, 130] on input "Client" at bounding box center [240, 140] width 285 height 26
type input "9818604129"
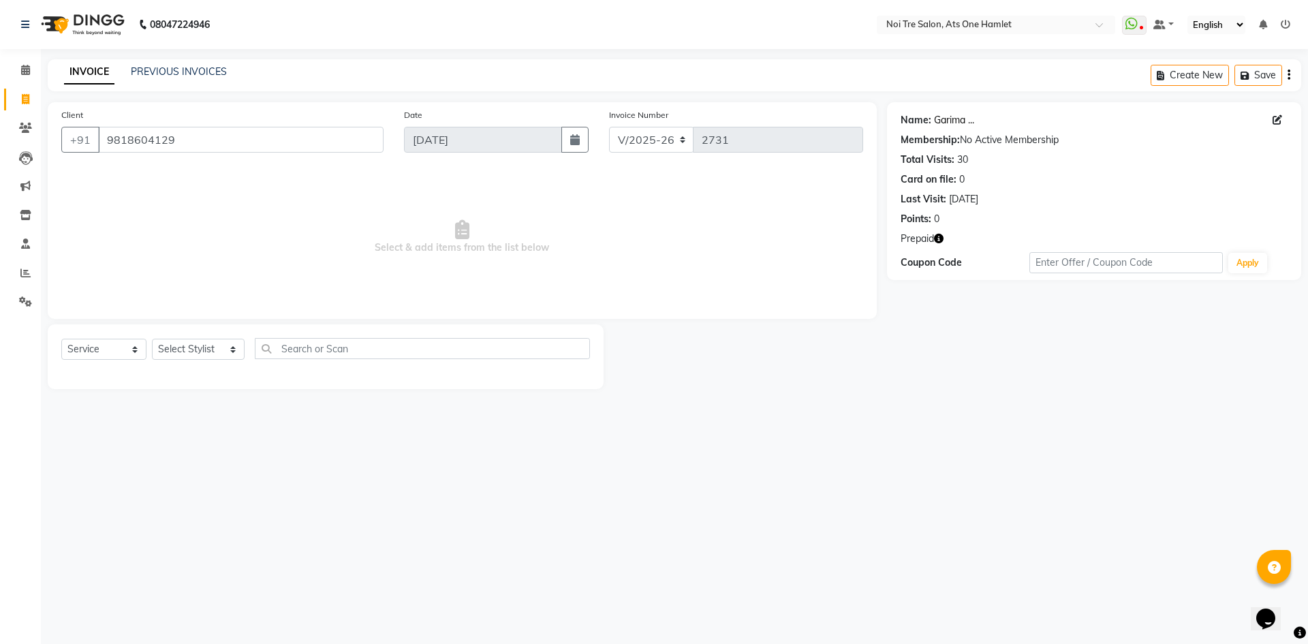
click at [957, 114] on div "Name: [PERSON_NAME] ... Membership: No Active Membership Total Visits: 30 Card …" at bounding box center [1094, 167] width 387 height 119
click at [957, 117] on link "Garima ..." at bounding box center [954, 120] width 40 height 14
click at [937, 238] on icon "button" at bounding box center [939, 239] width 10 height 10
click at [978, 241] on div "Prepaid" at bounding box center [1094, 239] width 387 height 14
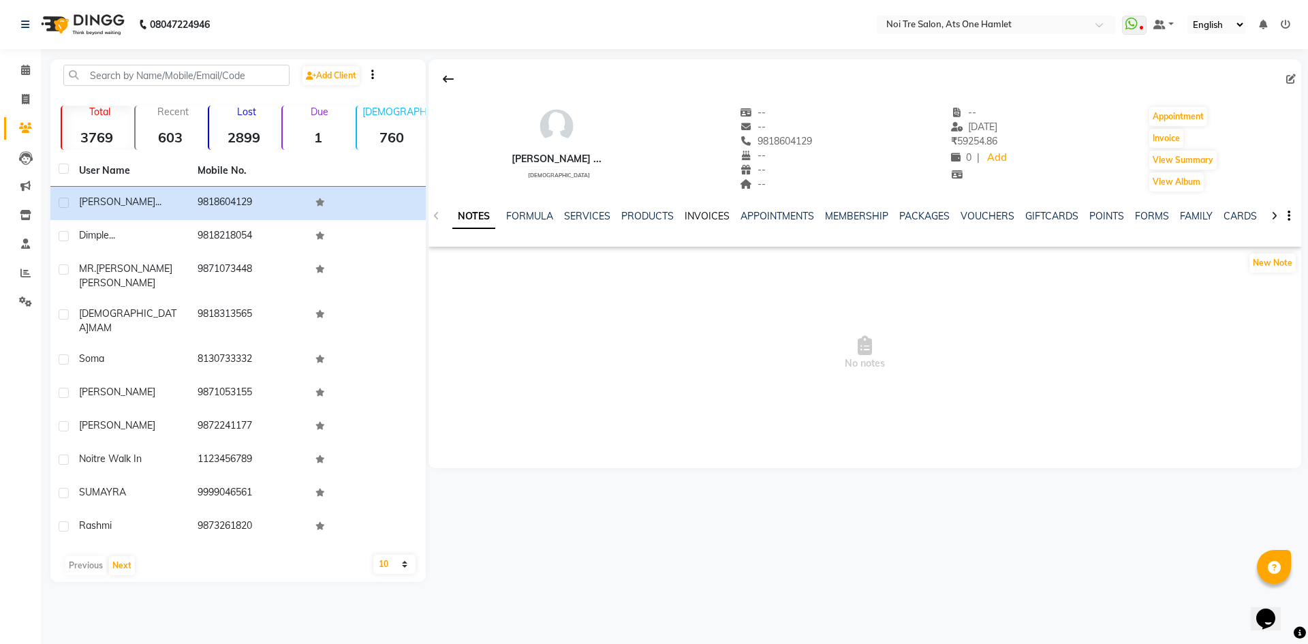
click at [699, 216] on link "INVOICES" at bounding box center [707, 216] width 45 height 12
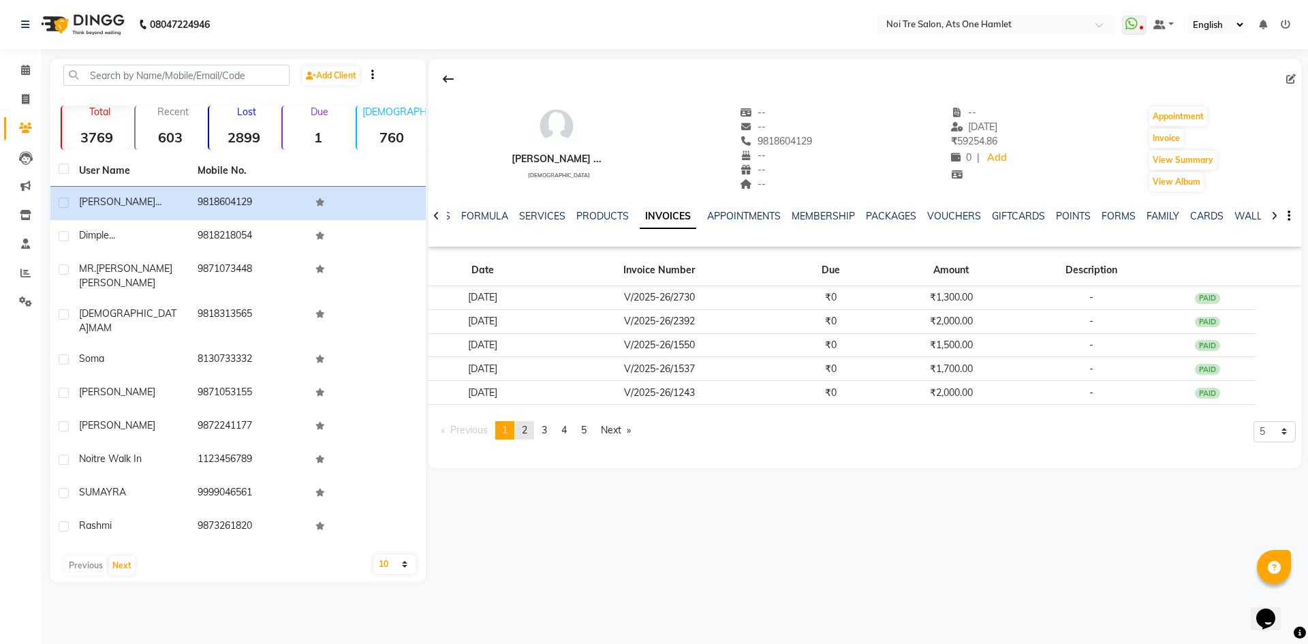
click at [531, 432] on link "page 2" at bounding box center [524, 430] width 19 height 18
click at [512, 426] on link "page 1" at bounding box center [504, 430] width 19 height 18
click at [533, 433] on link "page 2" at bounding box center [524, 430] width 19 height 18
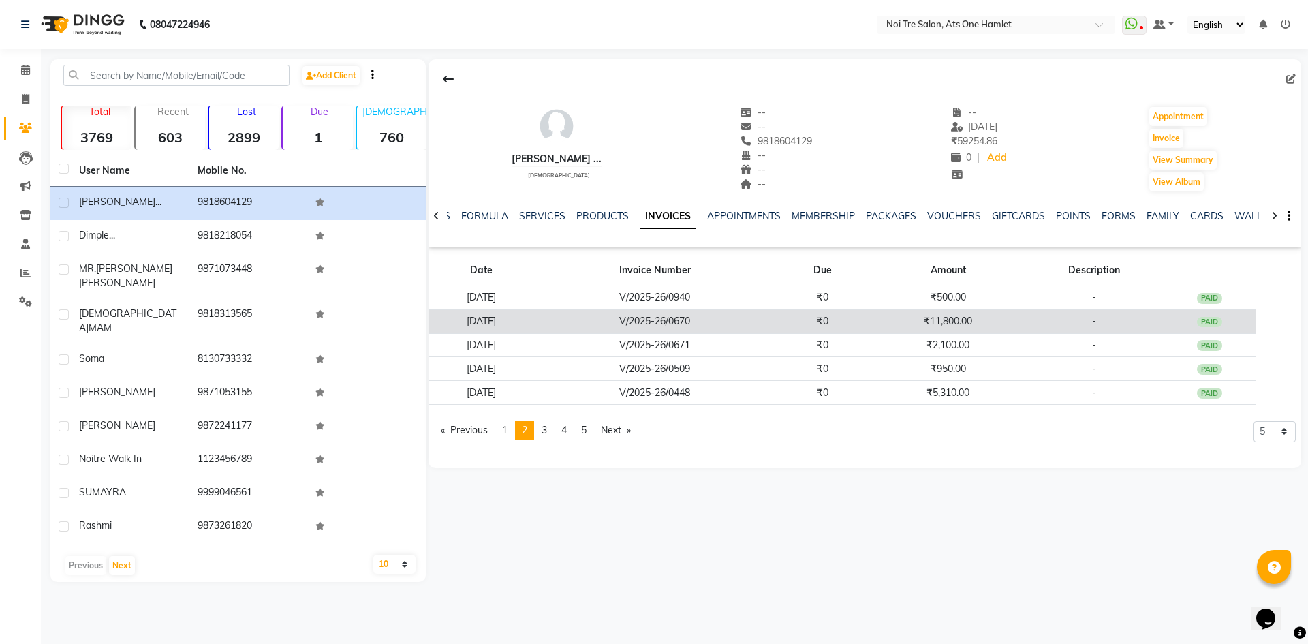
click at [725, 318] on td "V/2025-26/0670" at bounding box center [655, 321] width 240 height 24
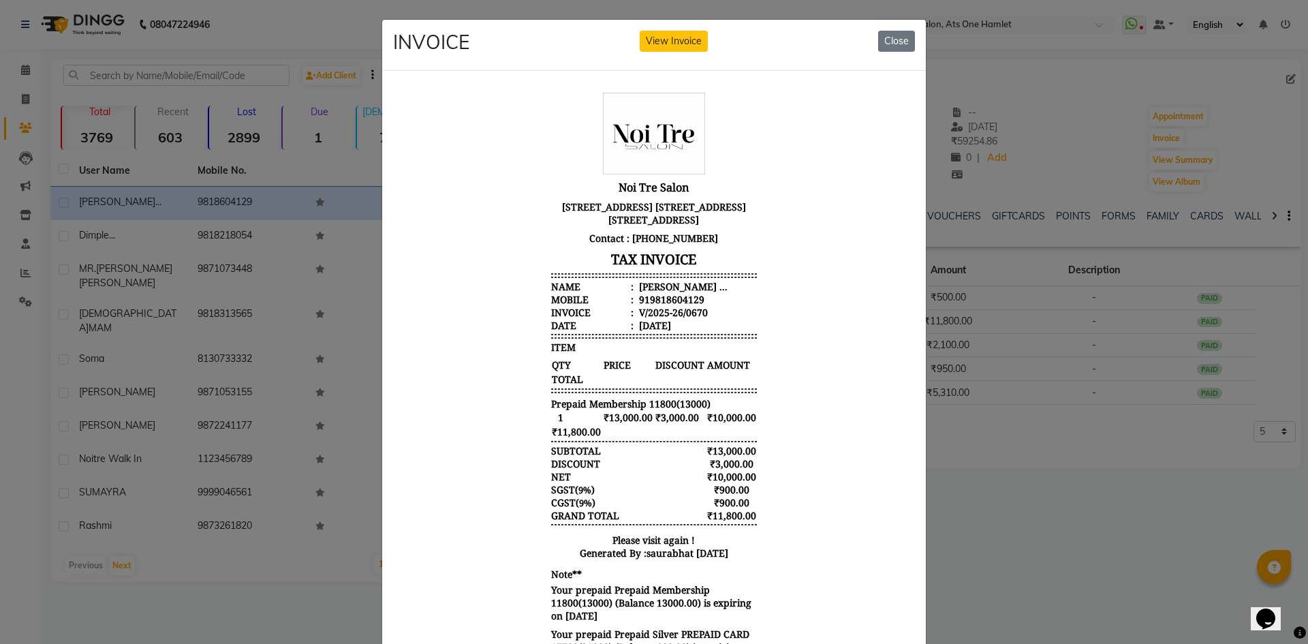
scroll to position [11, 0]
click at [895, 44] on button "Close" at bounding box center [896, 41] width 37 height 21
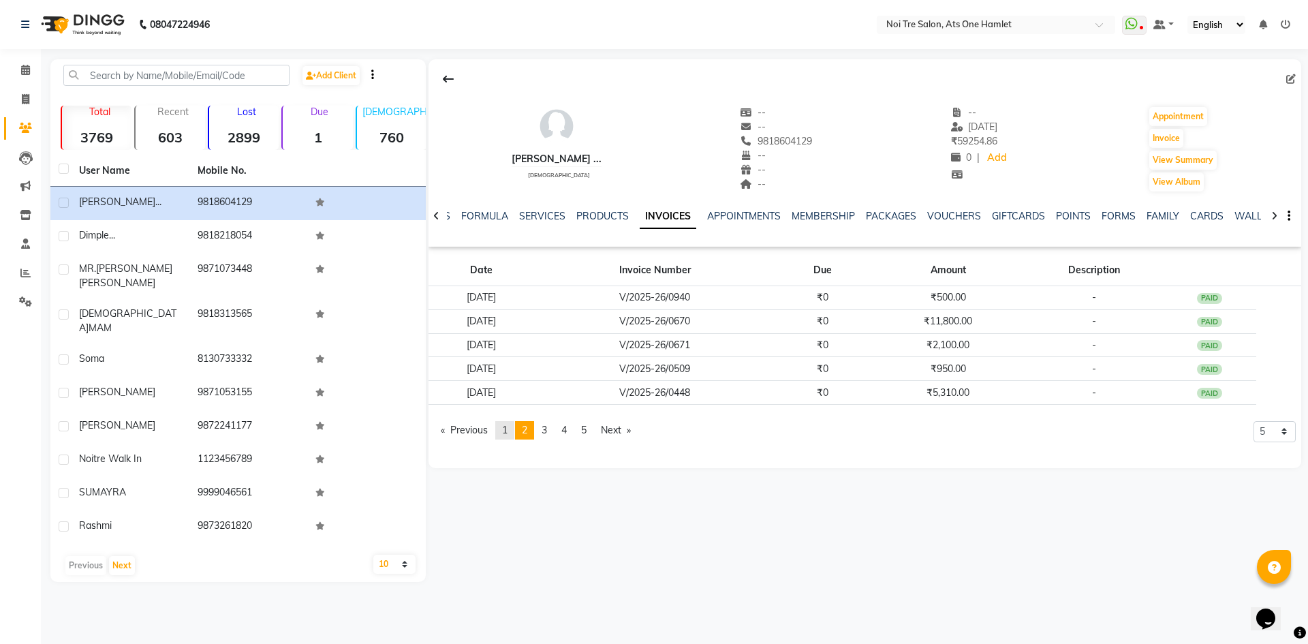
click at [504, 433] on span "1" at bounding box center [504, 430] width 5 height 12
click at [533, 431] on link "page 2" at bounding box center [524, 430] width 19 height 18
